Goal: Check status: Check status

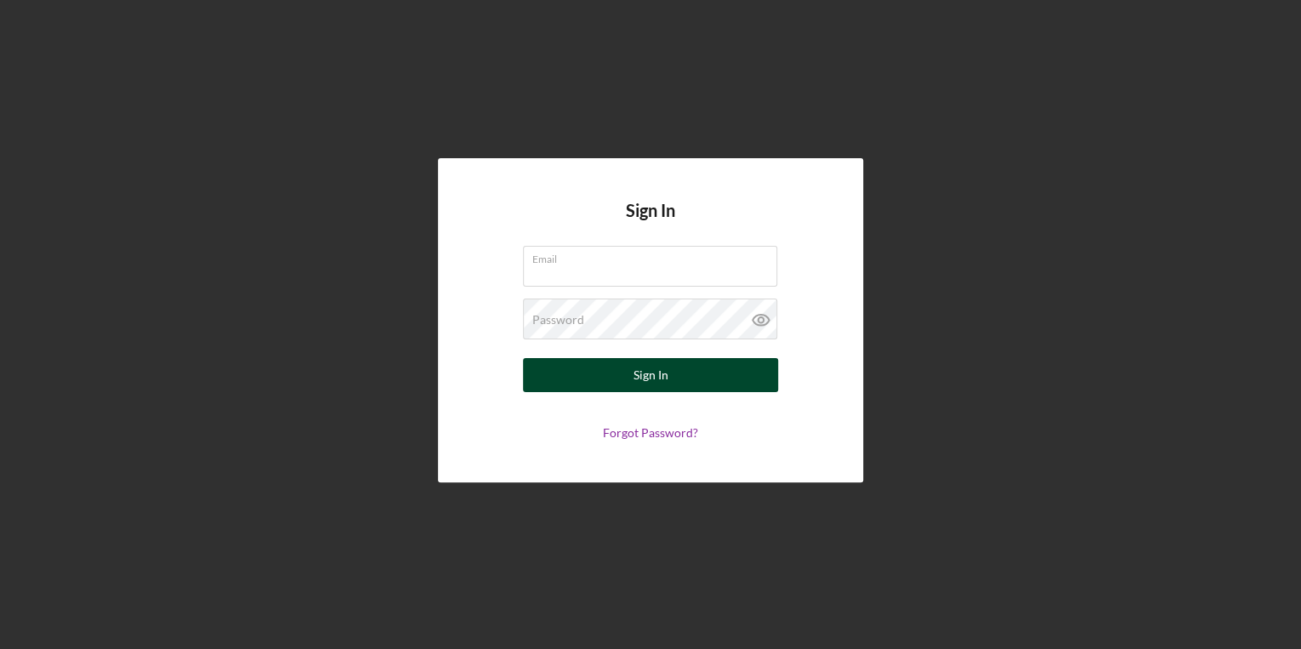
type input "[EMAIL_ADDRESS][DOMAIN_NAME]"
click at [644, 382] on div "Sign In" at bounding box center [650, 375] width 35 height 34
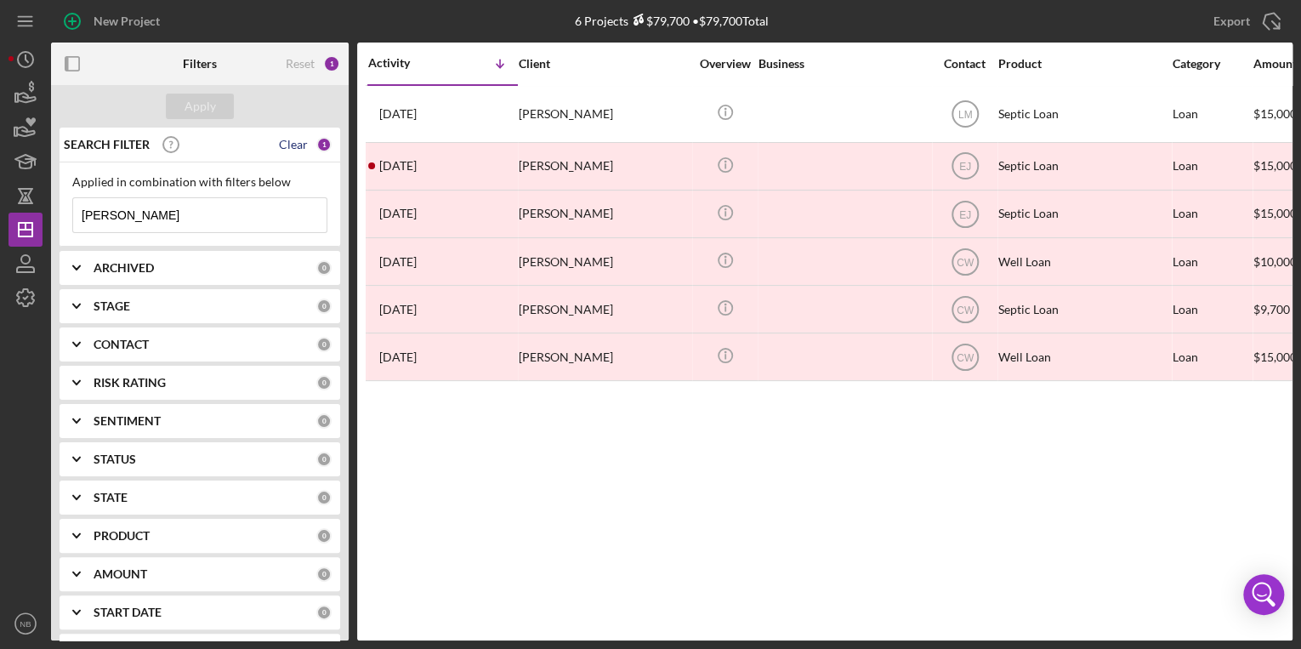
click at [287, 143] on div "Clear" at bounding box center [293, 145] width 29 height 14
click at [193, 211] on input at bounding box center [199, 215] width 253 height 34
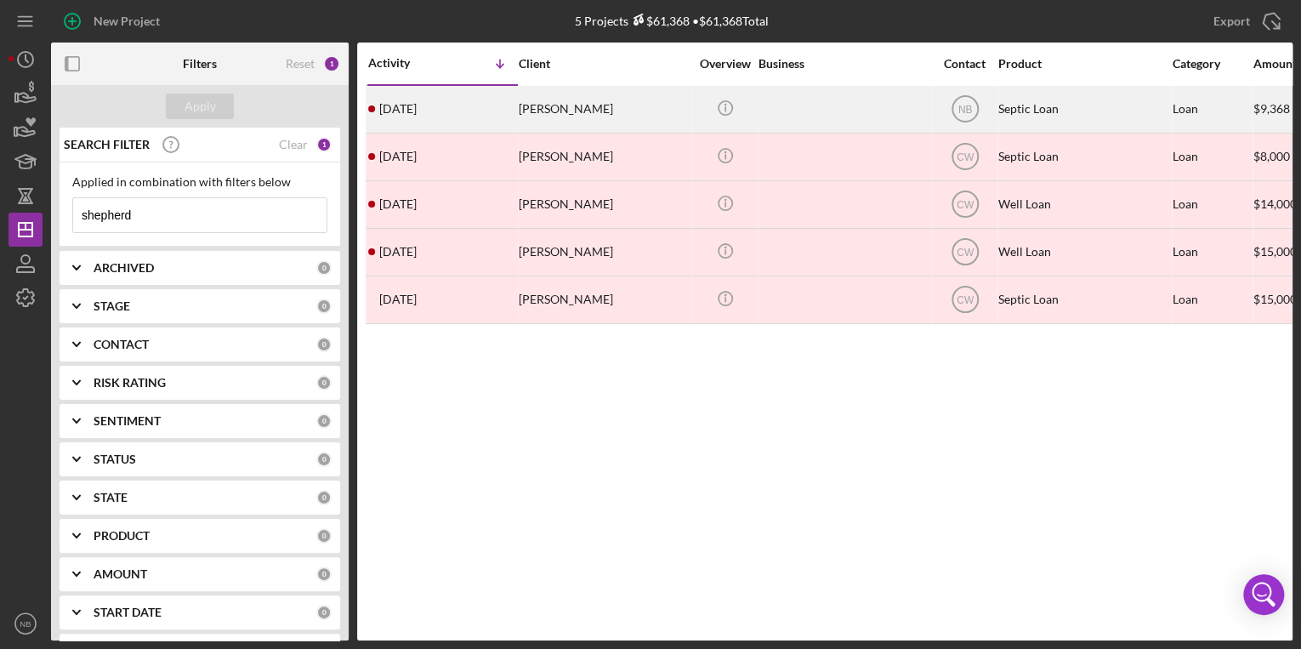
type input "shepherd"
click at [569, 103] on div "[PERSON_NAME]" at bounding box center [604, 109] width 170 height 45
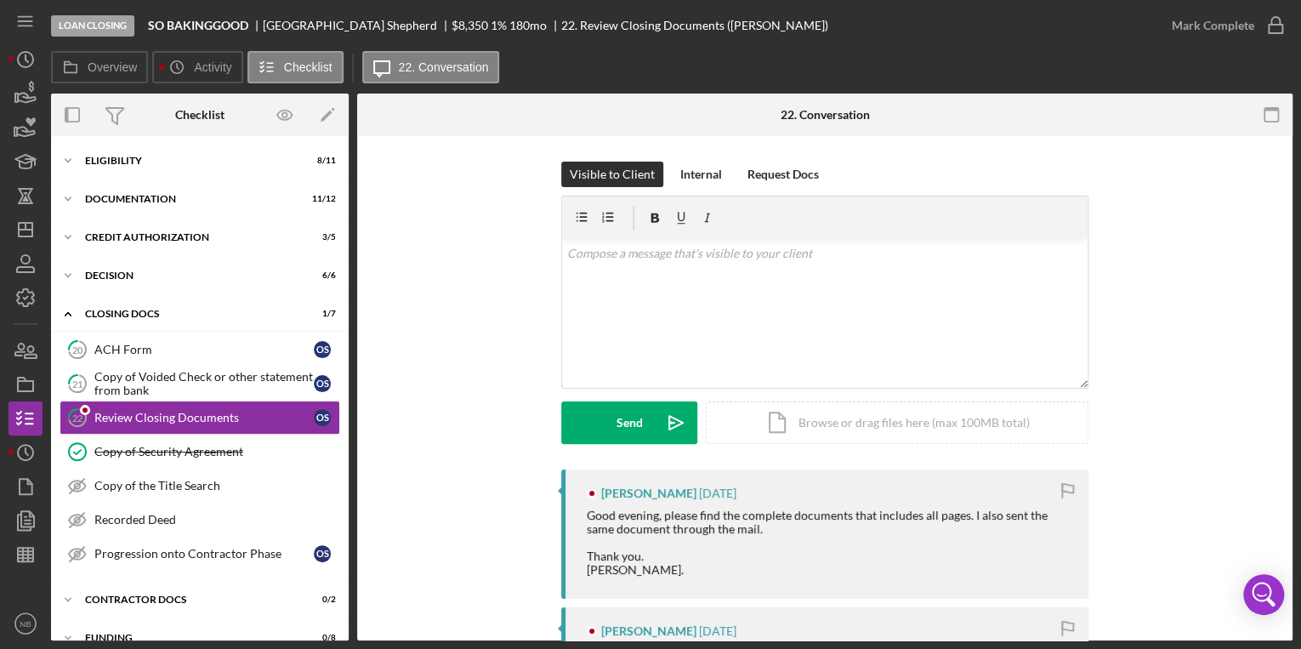
scroll to position [20, 0]
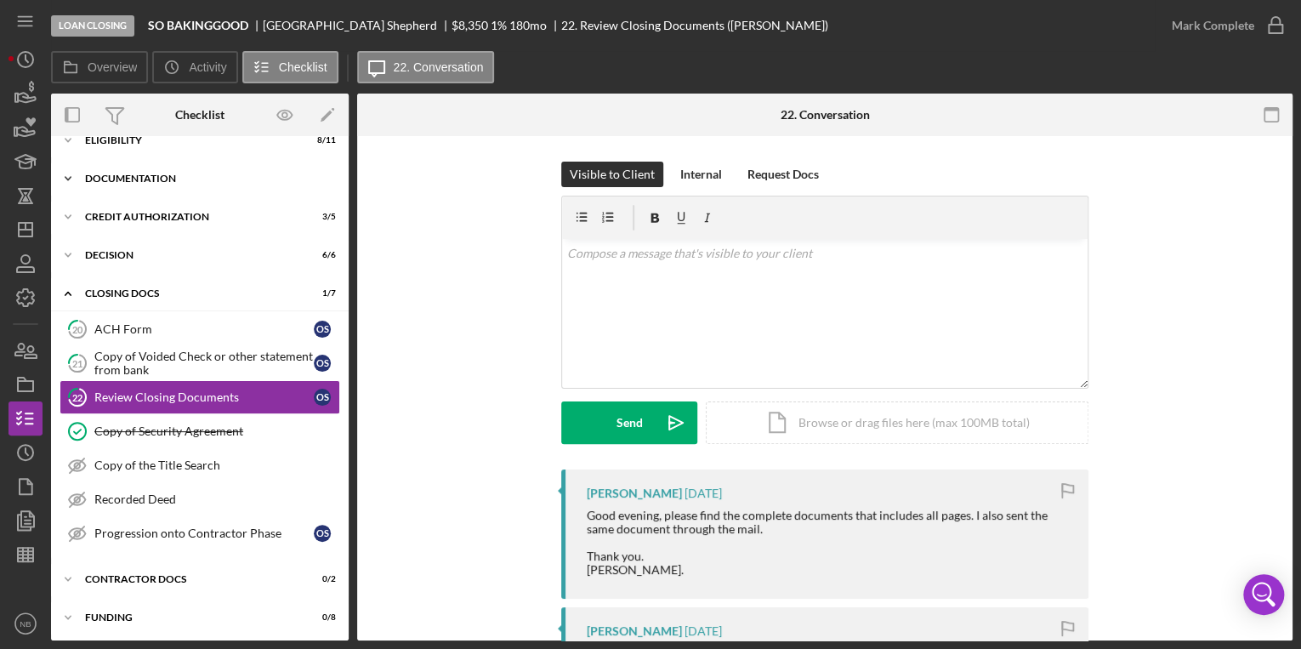
click at [68, 183] on icon "Icon/Expander" at bounding box center [68, 179] width 34 height 34
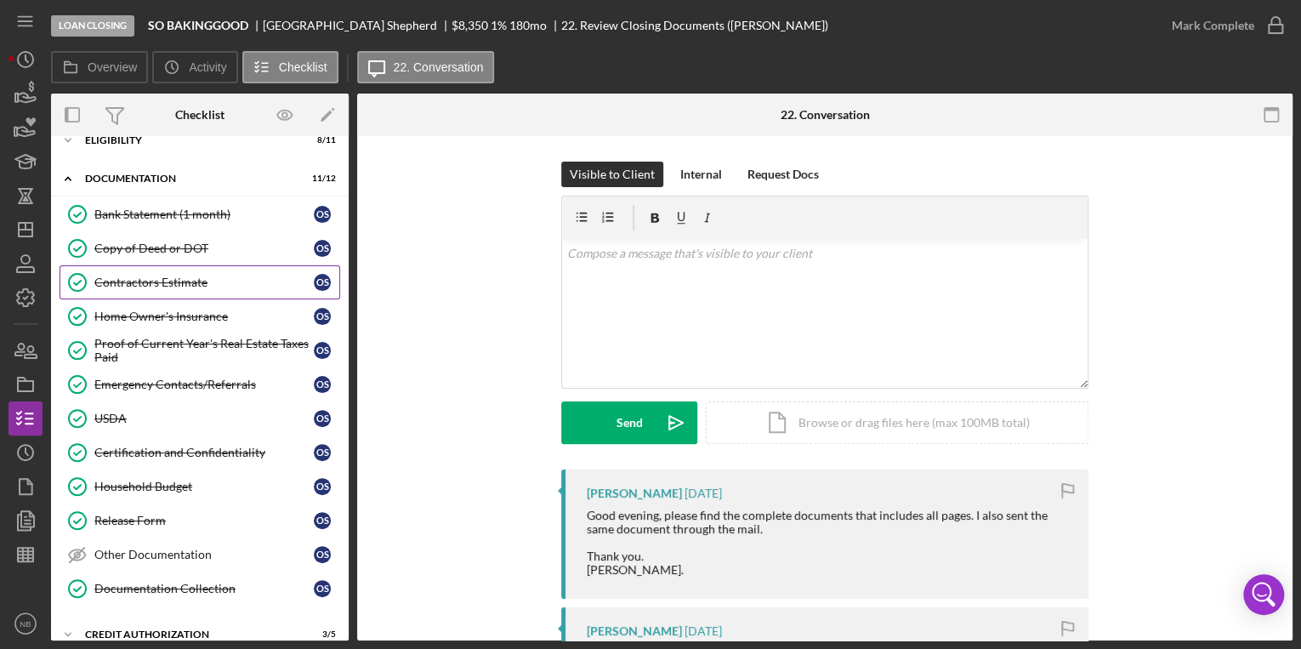
click at [190, 282] on div "Contractors Estimate" at bounding box center [203, 282] width 219 height 14
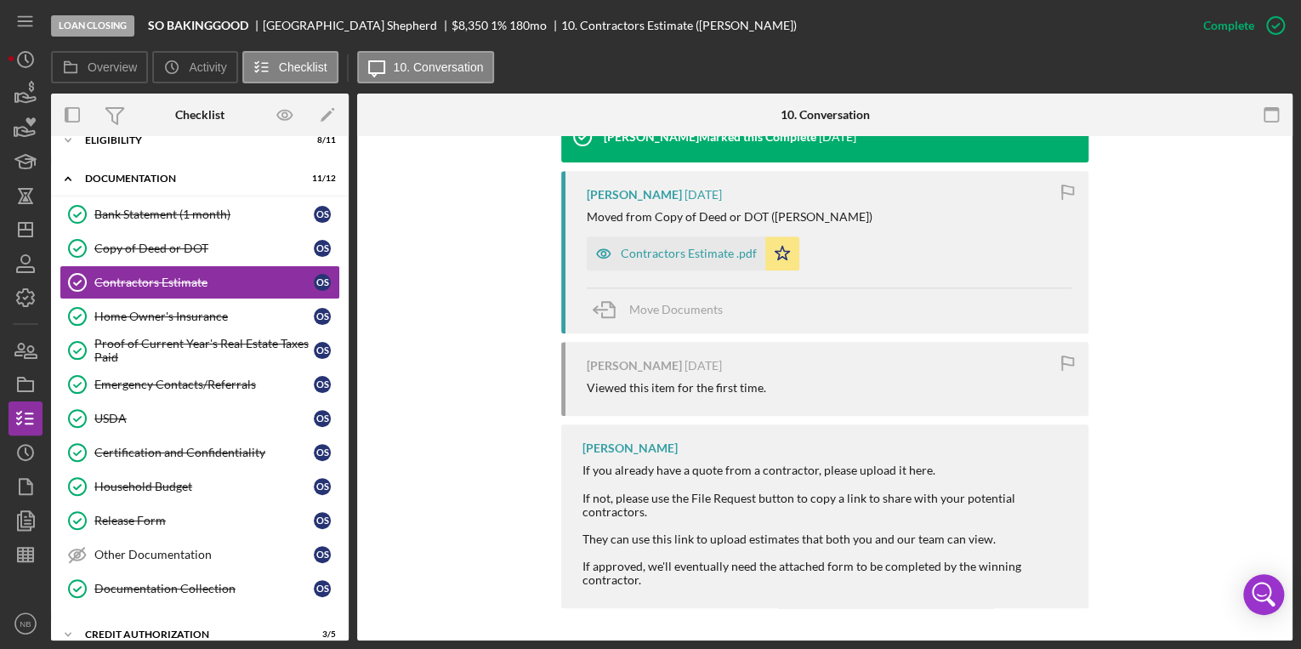
scroll to position [593, 0]
click at [663, 248] on div "Contractors Estimate .pdf" at bounding box center [689, 253] width 136 height 14
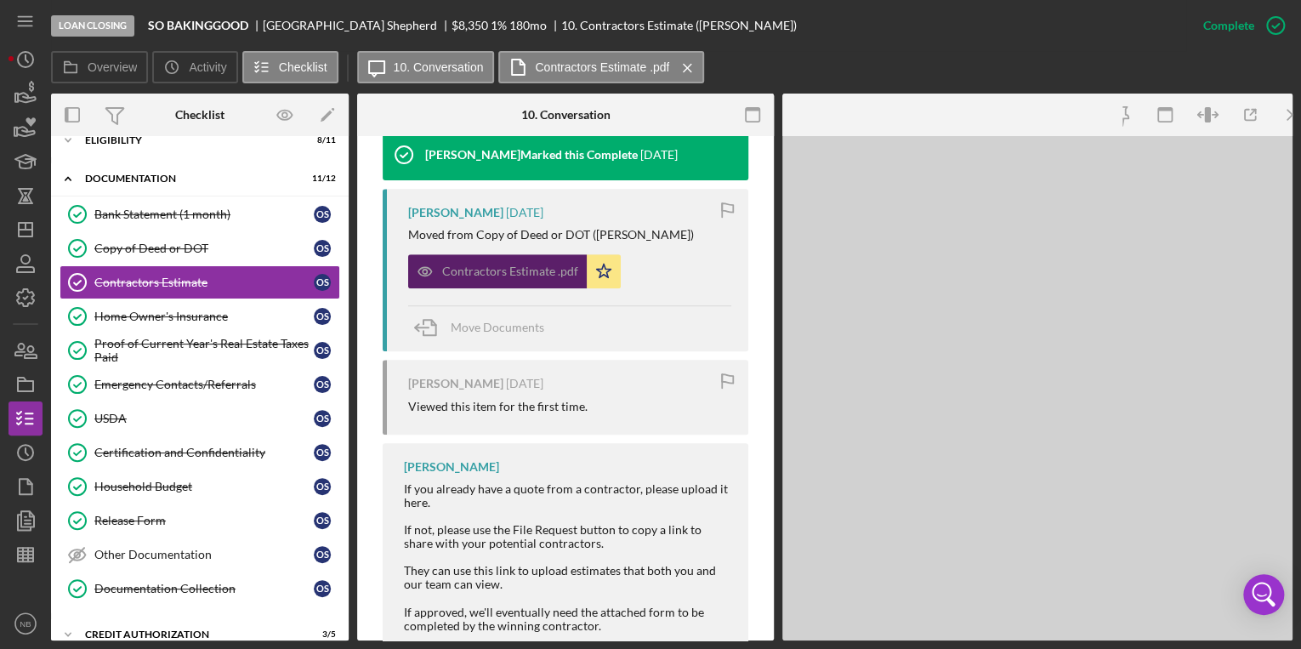
scroll to position [612, 0]
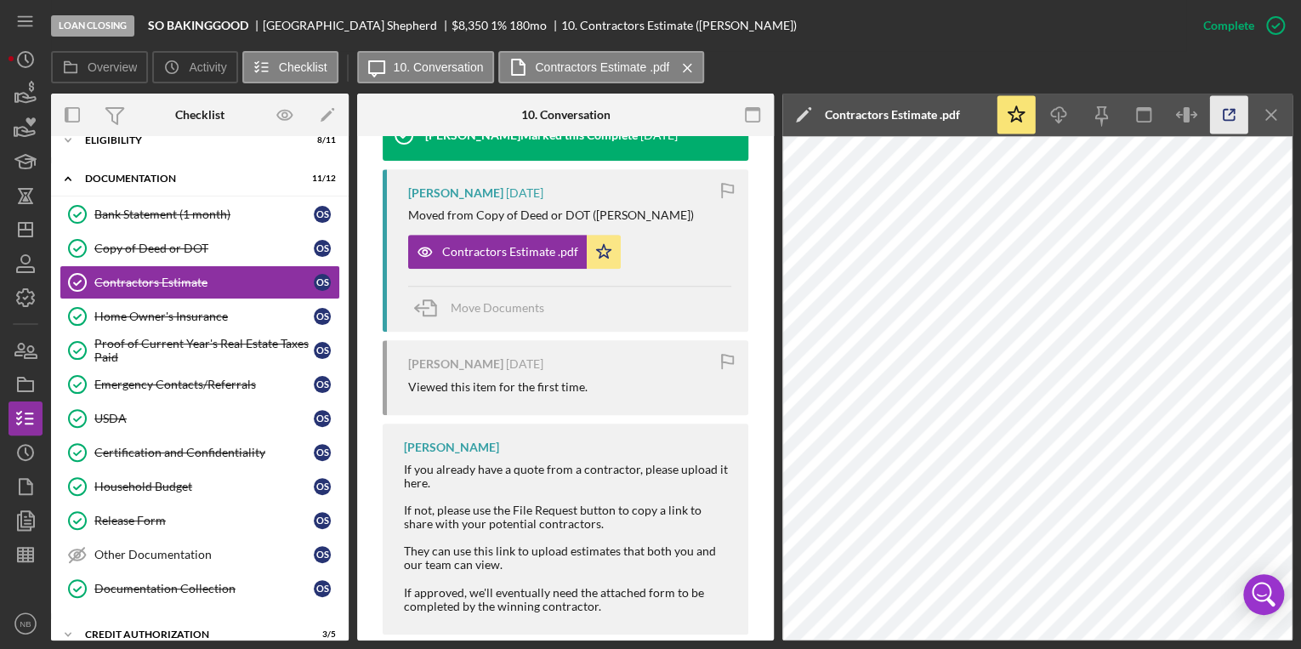
click at [1236, 113] on icon "button" at bounding box center [1229, 115] width 38 height 38
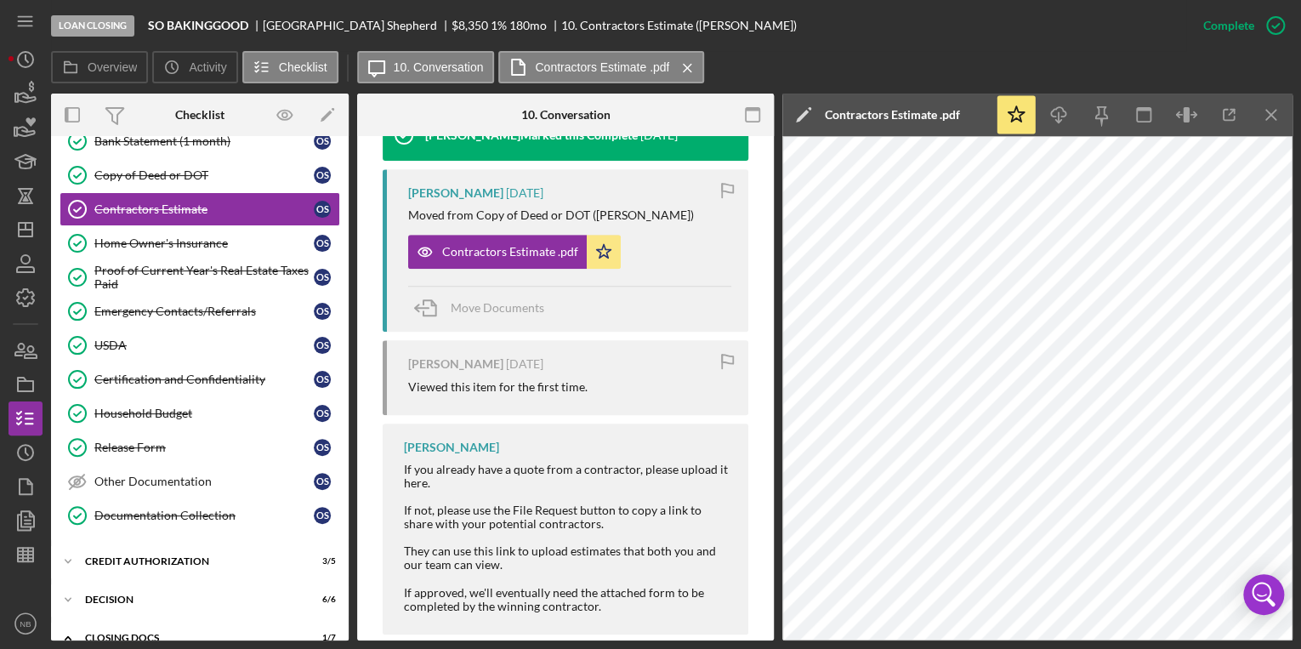
scroll to position [366, 0]
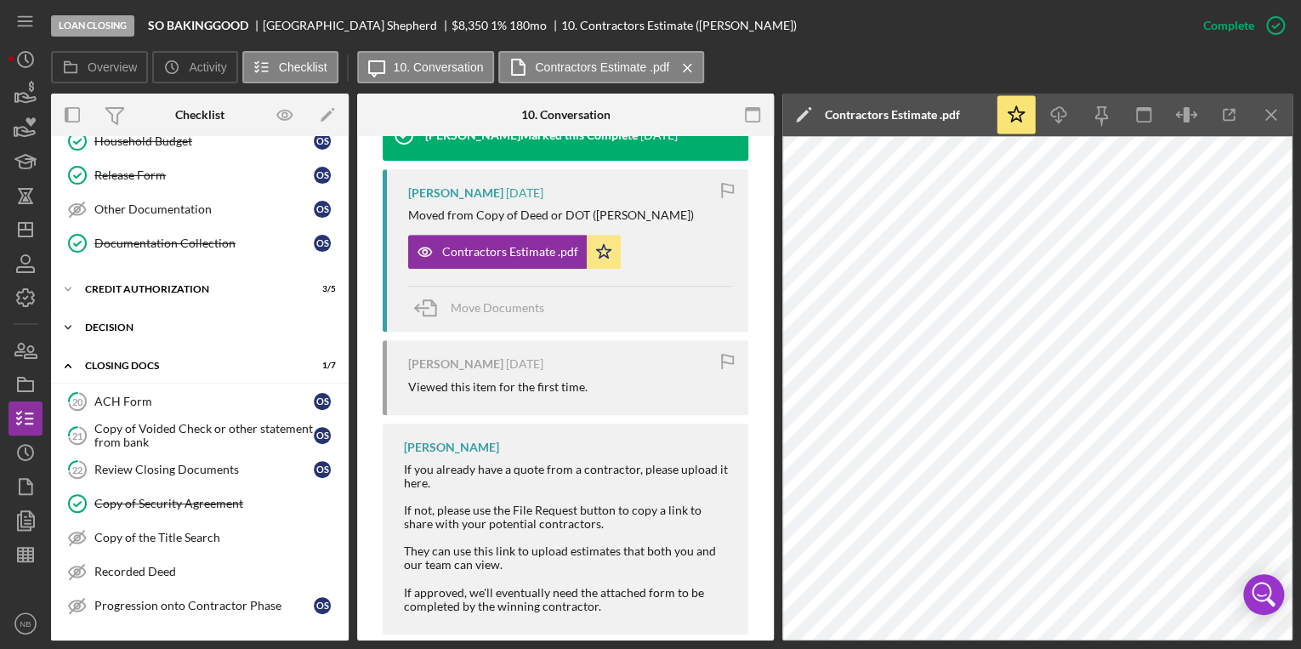
click at [65, 321] on icon "Icon/Expander" at bounding box center [68, 327] width 34 height 34
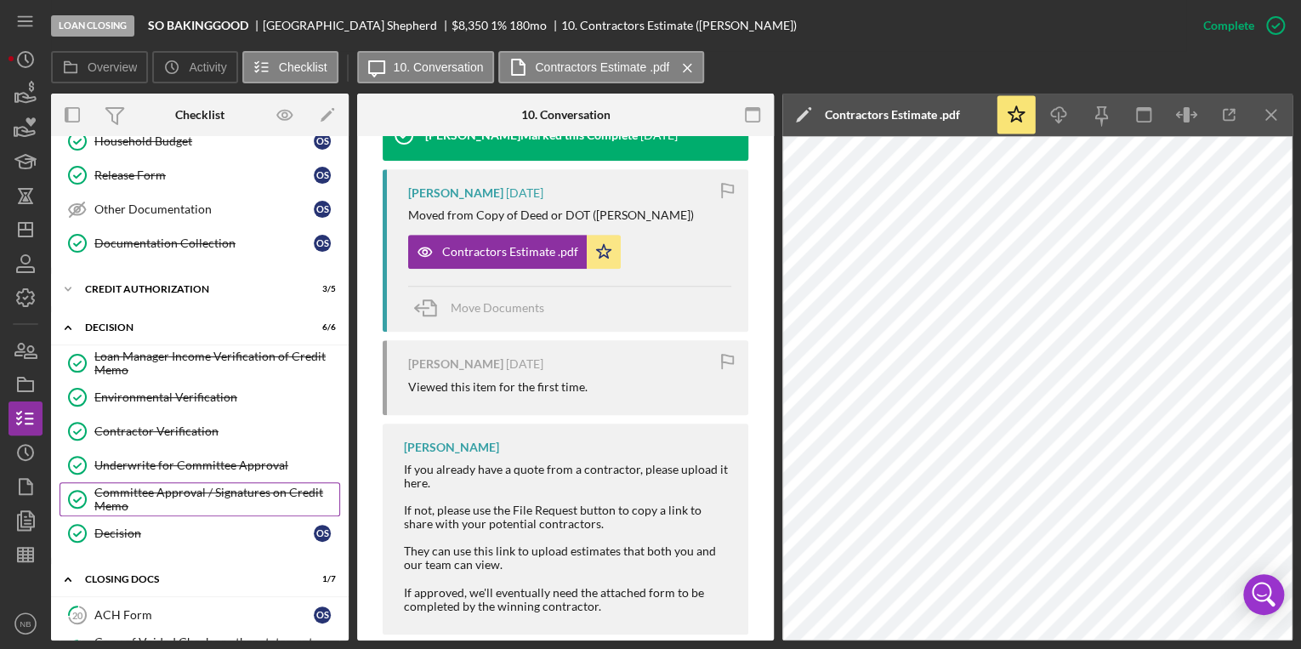
click at [172, 485] on div "Committee Approval / Signatures on Credit Memo" at bounding box center [216, 498] width 245 height 27
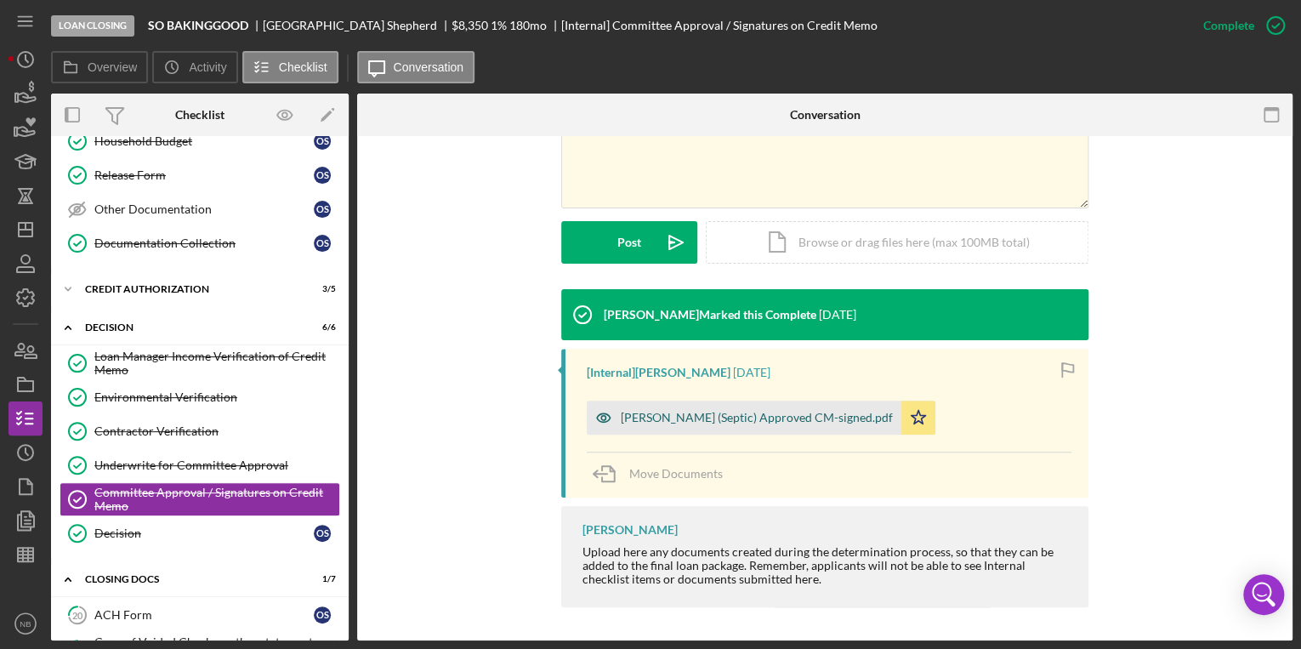
click at [721, 418] on div "[PERSON_NAME] (Septic) Approved CM-signed.pdf" at bounding box center [757, 418] width 272 height 14
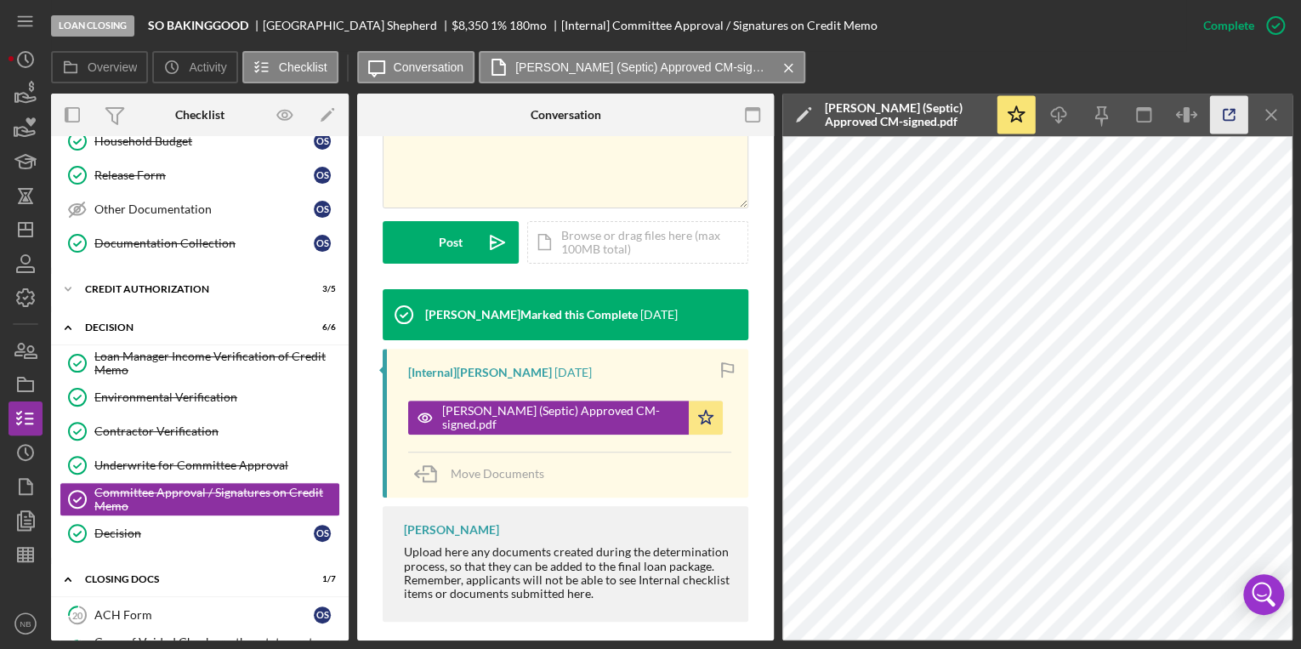
click at [1234, 118] on icon "button" at bounding box center [1229, 115] width 38 height 38
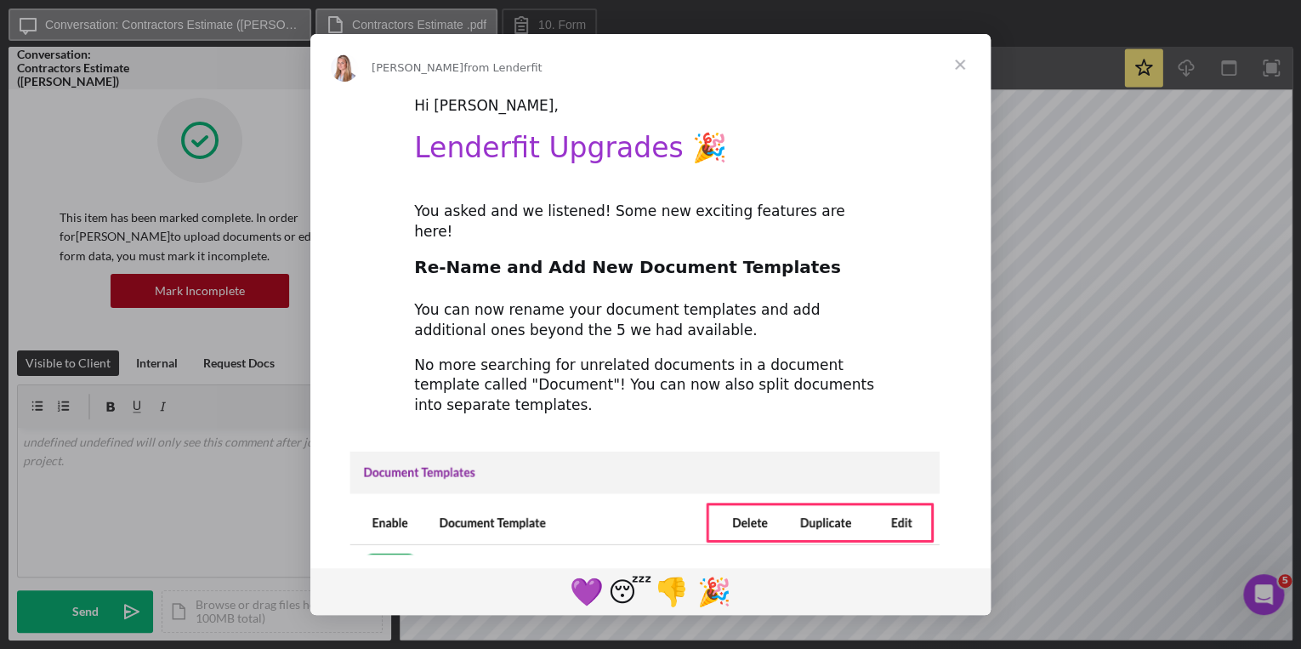
click at [957, 63] on span "Close" at bounding box center [959, 64] width 61 height 61
